Goal: Find specific page/section: Find specific page/section

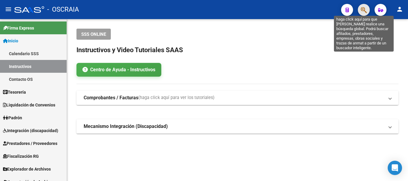
click at [361, 13] on icon "button" at bounding box center [364, 10] width 6 height 7
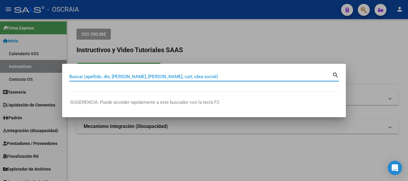
click at [139, 78] on input "Buscar (apellido, dni, [PERSON_NAME], [PERSON_NAME], cuit, obra social)" at bounding box center [200, 76] width 263 height 5
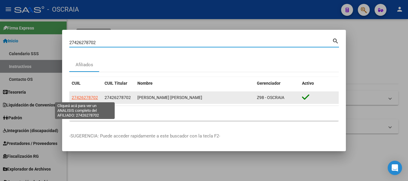
click at [83, 99] on span "27426278702" at bounding box center [85, 97] width 26 height 5
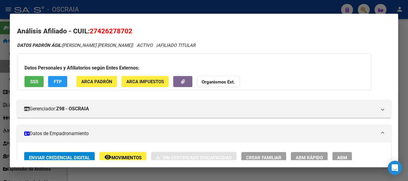
click at [41, 78] on button "SSS" at bounding box center [33, 81] width 19 height 11
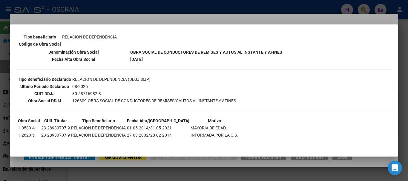
scroll to position [121, 0]
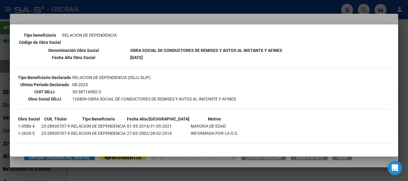
click at [176, 16] on div at bounding box center [204, 90] width 408 height 181
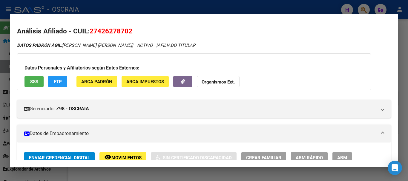
click at [143, 10] on div at bounding box center [204, 90] width 408 height 181
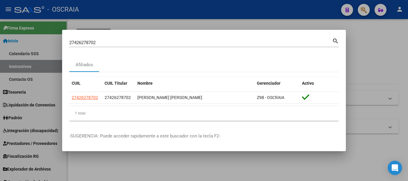
click at [94, 42] on input "27426278702" at bounding box center [200, 42] width 263 height 5
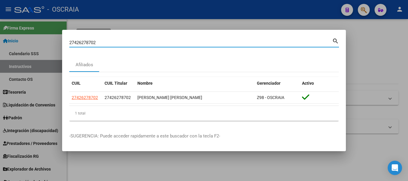
drag, startPoint x: 97, startPoint y: 44, endPoint x: 52, endPoint y: 48, distance: 45.3
click at [59, 47] on div "27426278702 Buscar (apellido, dni, cuil, nro traspaso, cuit, obra social) searc…" at bounding box center [204, 90] width 408 height 181
paste input "-92852050-7"
type input "27928520507"
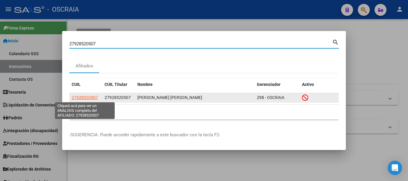
click at [84, 97] on span "27928520507" at bounding box center [85, 97] width 26 height 5
type textarea "27928520507"
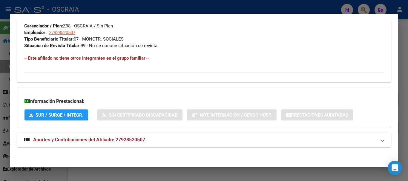
scroll to position [0, 0]
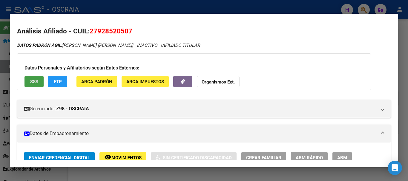
click at [37, 81] on span "SSS" at bounding box center [34, 81] width 8 height 5
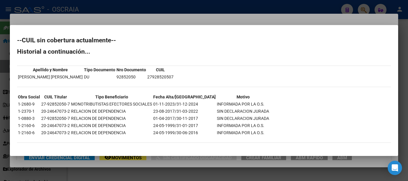
click at [152, 17] on div at bounding box center [204, 90] width 408 height 181
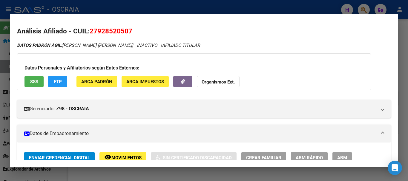
click at [131, 8] on div at bounding box center [204, 90] width 408 height 181
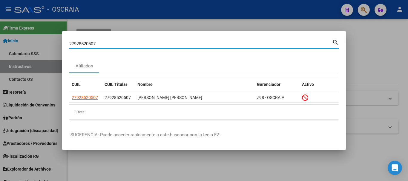
drag, startPoint x: 102, startPoint y: 43, endPoint x: 36, endPoint y: 43, distance: 66.0
click at [36, 43] on div "27928520507 Buscar (apellido, dni, cuil, nro traspaso, cuit, obra social) searc…" at bounding box center [204, 90] width 408 height 181
type input "26843518"
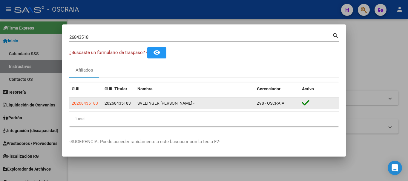
click at [91, 106] on app-link-go-to "20268435183" at bounding box center [85, 103] width 26 height 7
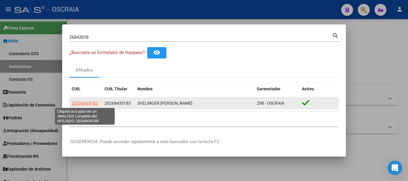
click at [85, 105] on span "20268435183" at bounding box center [85, 103] width 26 height 5
type textarea "20268435183"
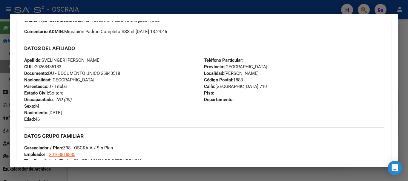
scroll to position [301, 0]
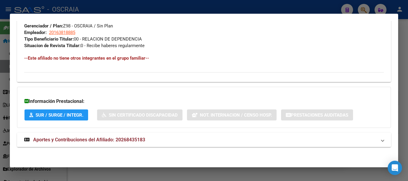
click at [151, 8] on div at bounding box center [204, 90] width 408 height 181
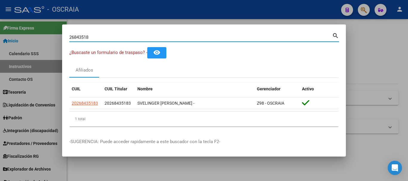
drag, startPoint x: 101, startPoint y: 35, endPoint x: 19, endPoint y: 35, distance: 81.5
click at [19, 35] on div "26843518 Buscar (apellido, dni, cuil, nro traspaso, cuit, obra social) search ¿…" at bounding box center [204, 90] width 408 height 181
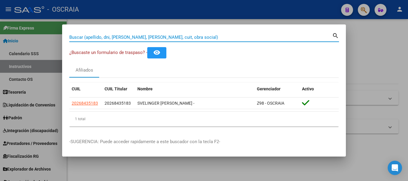
paste input "27-42627870-2"
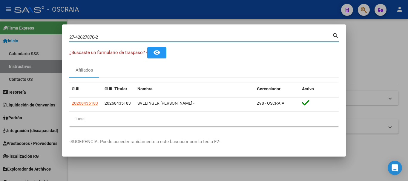
type input "27426278702"
